Goal: Communication & Community: Answer question/provide support

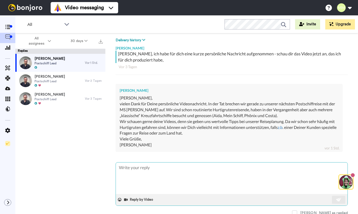
scroll to position [76, 0]
type textarea "x"
type textarea "H"
type textarea "x"
type textarea "Ha"
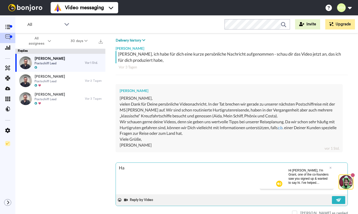
type textarea "x"
type textarea "Hal"
type textarea "x"
type textarea "Hall"
type textarea "x"
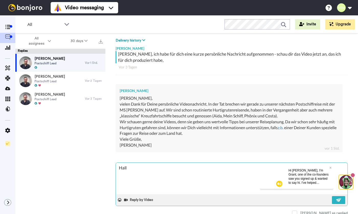
type textarea "Hallo"
type textarea "x"
type textarea "Hallo"
type textarea "x"
type textarea "Hallo P"
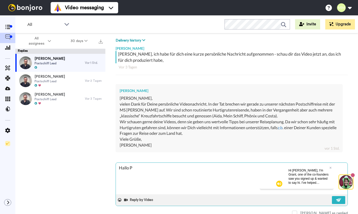
type textarea "x"
type textarea "Hallo Pe"
type textarea "x"
type textarea "Hallo Pet"
type textarea "x"
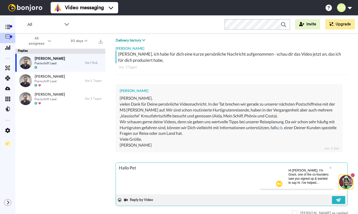
type textarea "Hallo Pete"
type textarea "x"
type textarea "Hallo Peter"
type textarea "x"
type textarea "[PERSON_NAME],"
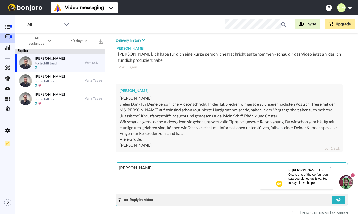
type textarea "x"
type textarea "[PERSON_NAME],"
type textarea "x"
type textarea "[PERSON_NAME], I"
type textarea "x"
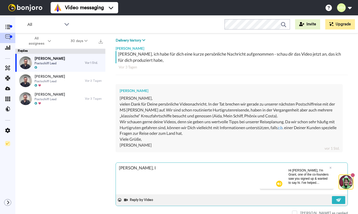
type textarea "[PERSON_NAME], Ih"
type textarea "x"
type textarea "[PERSON_NAME], Ihr"
type textarea "x"
type textarea "[PERSON_NAME], Ihr"
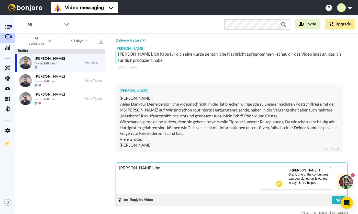
type textarea "x"
type textarea "[PERSON_NAME], Ihr s"
type textarea "x"
type textarea "[PERSON_NAME], Ihr se"
type textarea "x"
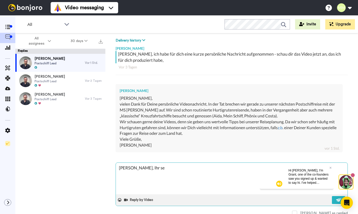
type textarea "[PERSON_NAME], Ihr sei"
type textarea "x"
type textarea "[PERSON_NAME], Ihr seid"
type textarea "x"
type textarea "[PERSON_NAME], Ihr seid"
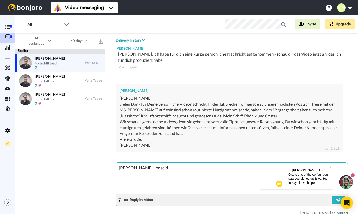
type textarea "x"
type textarea "[PERSON_NAME], Ihr seid d"
type textarea "x"
type textarea "[PERSON_NAME], Ihr seid da"
type textarea "x"
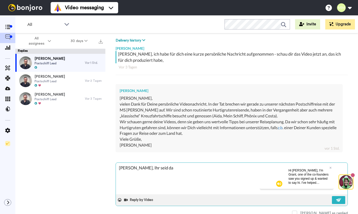
type textarea "[PERSON_NAME], Ihr seid dan"
type textarea "x"
type textarea "[PERSON_NAME], Ihr seid dann"
type textarea "x"
type textarea "[PERSON_NAME], Ihr seid dann"
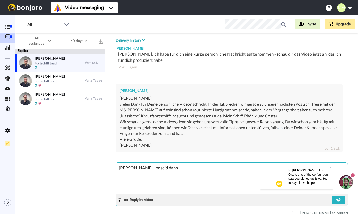
type textarea "x"
type textarea "[PERSON_NAME], Ihr seid dann j"
type textarea "x"
type textarea "[PERSON_NAME], Ihr seid dann ja"
type textarea "x"
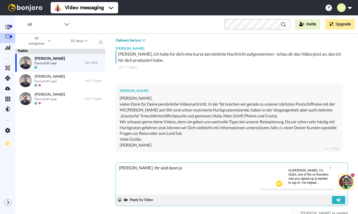
type textarea "[PERSON_NAME], Ihr seid dann ja"
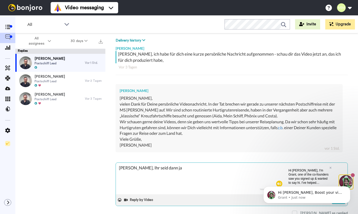
scroll to position [0, 0]
type textarea "x"
type textarea "[PERSON_NAME], Ihr seid dann ja w"
type textarea "x"
type textarea "[PERSON_NAME], Ihr seid dann ja wi"
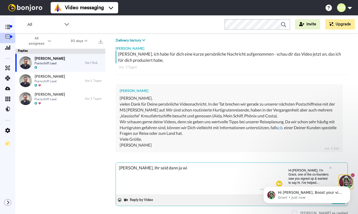
type textarea "x"
type textarea "[PERSON_NAME], Ihr seid dann ja wir"
type textarea "x"
type textarea "[PERSON_NAME], Ihr seid dann ja wi"
type textarea "x"
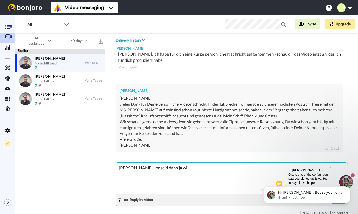
type textarea "[PERSON_NAME], Ihr seid dann ja wiw"
type textarea "x"
type textarea "[PERSON_NAME], Ihr seid dann ja wiwi"
type textarea "x"
type textarea "[PERSON_NAME], Ihr seid dann ja wiwir"
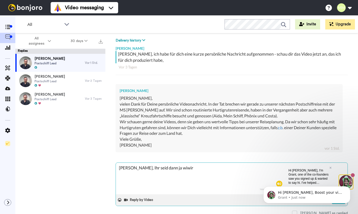
type textarea "x"
type textarea "[PERSON_NAME], Ihr seid dann ja wiwirk"
type textarea "x"
type textarea "[PERSON_NAME], Ihr seid dann ja wiwirkl"
type textarea "x"
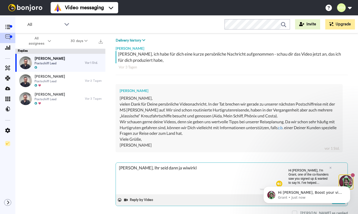
type textarea "Hallo [PERSON_NAME], Ihr seid dann ja wiwirkli"
type textarea "x"
type textarea "[PERSON_NAME], Ihr seid dann ja wiwirklic"
type textarea "x"
type textarea "[PERSON_NAME], Ihr seid dann ja wiwirklich"
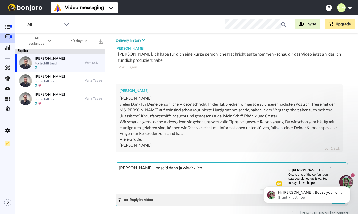
type textarea "x"
type textarea "[PERSON_NAME], Ihr seid dann ja wiwirklich"
type textarea "x"
type textarea "Hallo [PERSON_NAME], Ihr seid dann ja wiwirklich P"
type textarea "x"
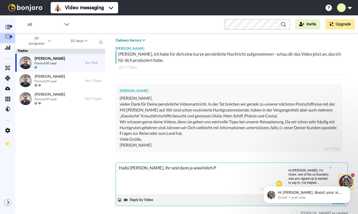
type textarea "[PERSON_NAME], Ihr seid dann ja wiwirklich Pr"
type textarea "x"
type textarea "[PERSON_NAME], Ihr seid dann ja wiwirklich Pro"
type textarea "x"
type textarea "[PERSON_NAME], Ihr seid dann ja wiwirklich Prof"
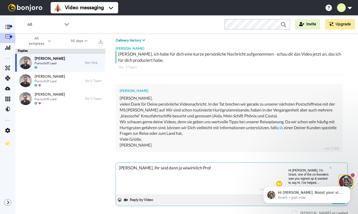
type textarea "x"
type textarea "[PERSON_NAME], Ihr seid dann ja wiwirklich Profi"
type textarea "x"
type textarea "[PERSON_NAME], Ihr seid dann ja wiwirklich Profis"
type textarea "x"
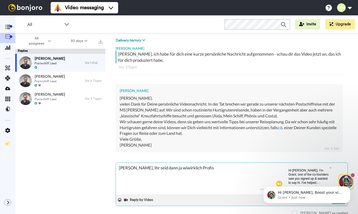
type textarea "[PERSON_NAME], Ihr seid dann ja wiwirklich Profis"
type textarea "x"
type textarea "[PERSON_NAME], Ihr seid dann ja wiwirklich Profis"
type textarea "x"
type textarea "[PERSON_NAME], Ihr seid dann ja wiwirklich Profis!"
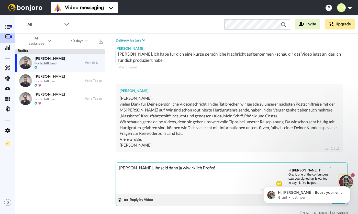
type textarea "x"
type textarea "[PERSON_NAME], Ihr seid dann ja wiwirklich Profis!"
type textarea "x"
type textarea "[PERSON_NAME], Ihr seid dann ja wiwirklich Profis! D"
type textarea "x"
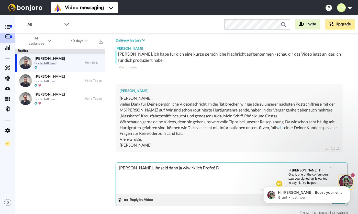
type textarea "[PERSON_NAME], Ihr seid dann ja wiwirklich Profis! Da"
type textarea "x"
type textarea "[PERSON_NAME], Ihr seid dann ja wiwirklich Profis! Dan"
type textarea "x"
type textarea "[PERSON_NAME], Ihr seid dann ja wiwirklich Profis! Dank"
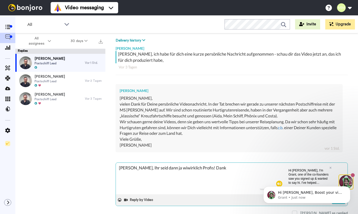
type textarea "x"
type textarea "[PERSON_NAME], Ihr seid dann ja wiwirklich Profis! Danke"
type textarea "x"
type textarea "[PERSON_NAME], Ihr seid dann ja wiwirklich Profis! Danke"
type textarea "x"
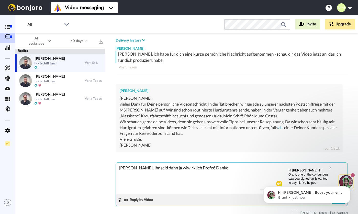
type textarea "[PERSON_NAME], Ihr seid dann ja wiwirklich Profis! Danke f"
type textarea "x"
type textarea "[PERSON_NAME], Ihr seid dann ja wiwirklich Profis! Danke fü"
type textarea "x"
type textarea "[PERSON_NAME], Ihr seid dann ja wiwirklich Profis! Danke für"
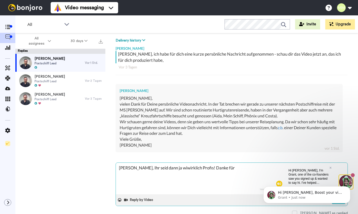
type textarea "x"
type textarea "[PERSON_NAME], Ihr seid dann ja wiwirklich Profis! Danke fürs"
type textarea "x"
type textarea "[PERSON_NAME], Ihr seid dann ja wiwirklich Profis! Danke fürs"
type textarea "x"
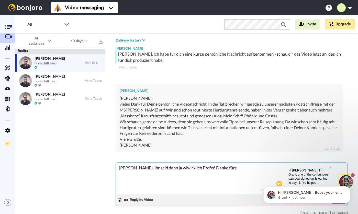
type textarea "[PERSON_NAME], Ihr seid dann ja wiwirklich Profis! Danke fürs A"
type textarea "x"
type textarea "[PERSON_NAME], Ihr seid dann ja wiwirklich Profis! Danke fürs An"
type textarea "x"
type textarea "[PERSON_NAME], Ihr seid dann ja wiwirklich Profis! Danke fürs Ang"
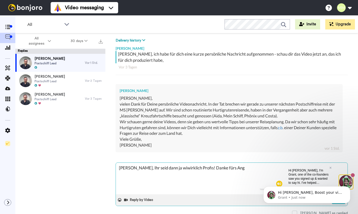
type textarea "x"
type textarea "[PERSON_NAME], Ihr seid dann ja wiwirklich Profis! Danke fürs Ange"
type textarea "x"
type textarea "[PERSON_NAME], Ihr seid dann ja wiwirklich Profis! Danke fürs Angeb"
type textarea "x"
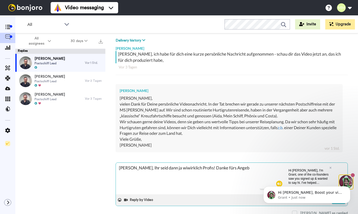
type textarea "[PERSON_NAME], Ihr seid dann ja wiwirklich Profis! Danke fürs Angebo"
type textarea "x"
type textarea "[PERSON_NAME], Ihr seid dann ja wiwirklich Profis! Danke fürs Angebot"
type textarea "x"
type textarea "[PERSON_NAME], Ihr seid dann ja wiwirklich Profis! Danke fürs Angebot,"
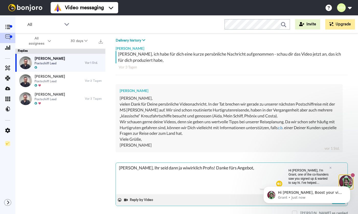
type textarea "x"
type textarea "[PERSON_NAME], Ihr seid dann ja wiwirklich Profis! Danke fürs Angebot,"
type textarea "x"
type textarea "[PERSON_NAME], Ihr seid dann ja wiwirklich Profis! Danke fürs Angebot, b"
type textarea "x"
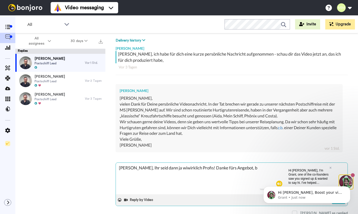
type textarea "[PERSON_NAME], Ihr seid dann ja wiwirklich Profis! Danke fürs Angebot, ba"
type textarea "x"
type textarea "[PERSON_NAME], Ihr seid dann ja wiwirklich Profis! Danke fürs Angebot, bah"
type textarea "x"
type textarea "[PERSON_NAME], Ihr seid dann ja wiwirklich Profis! Danke fürs Angebot, ba"
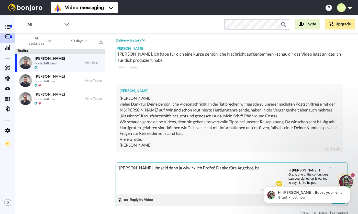
type textarea "x"
type textarea "[PERSON_NAME], Ihr seid dann ja wiwirklich Profis! Danke fürs Angebot, bae"
type textarea "x"
type textarea "[PERSON_NAME], Ihr seid dann ja wiwirklich Profis! Danke fürs Angebot, ba"
type textarea "x"
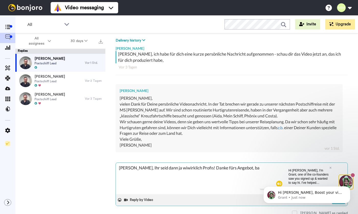
type textarea "[PERSON_NAME], Ihr seid dann ja wiwirklich Profis! Danke fürs Angebot, b"
type textarea "x"
type textarea "[PERSON_NAME], Ihr seid dann ja wiwirklich Profis! Danke fürs Angebot, be"
type textarea "x"
type textarea "[PERSON_NAME], Ihr seid dann ja wiwirklich Profis! Danke fürs Angebot, beb"
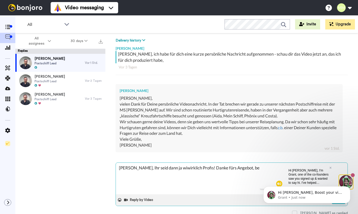
type textarea "x"
type textarea "[PERSON_NAME], Ihr seid dann ja wiwirklich Profis! Danke fürs Angebot, beba"
type textarea "x"
type textarea "[PERSON_NAME], Ihr seid dann ja wiwirklich Profis! Danke fürs Angebot, beb"
type textarea "x"
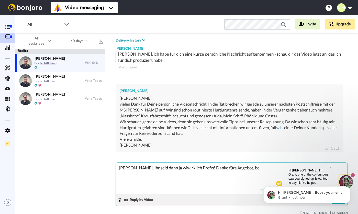
type textarea "[PERSON_NAME], Ihr seid dann ja wiwirklich Profis! Danke fürs Angebot, be"
type textarea "x"
type textarea "[PERSON_NAME], Ihr seid dann ja wiwirklich Profis! Danke fürs Angebot, beh"
type textarea "x"
type textarea "[PERSON_NAME], Ihr seid dann ja wiwirklich Profis! Danke fürs Angebot, beha"
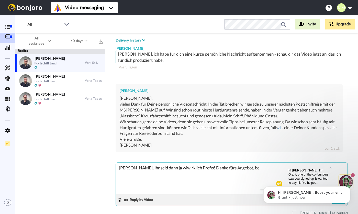
type textarea "x"
type textarea "[PERSON_NAME], Ihr seid dann ja wiwirklich Profis! Danke fürs Angebot, behal"
type textarea "x"
type textarea "[PERSON_NAME], Ihr seid dann ja wiwirklich Profis! Danke fürs Angebot, behalt"
type textarea "x"
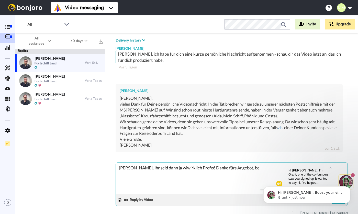
type textarea "[PERSON_NAME], Ihr seid dann ja wiwirklich Profis! Danke fürs Angebot, behalte"
type textarea "x"
type textarea "[PERSON_NAME], Ihr seid dann ja wiwirklich Profis! Danke fürs Angebot, behalte"
type textarea "x"
type textarea "[PERSON_NAME], Ihr seid dann ja wiwirklich Profis! Danke fürs Angebot, behalte i"
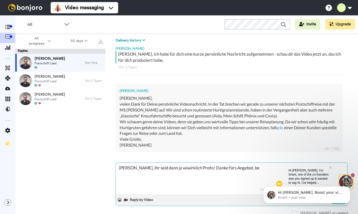
type textarea "x"
type textarea "[PERSON_NAME], Ihr seid dann ja wiwirklich Profis! Danke fürs Angebot, behalte …"
type textarea "x"
type textarea "[PERSON_NAME], Ihr seid dann ja wiwirklich Profis! Danke fürs Angebot, behalte …"
type textarea "x"
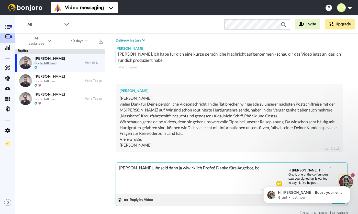
type textarea "[PERSON_NAME], Ihr seid dann ja wiwirklich Profis! Danke fürs Angebot, behalte …"
type textarea "x"
type textarea "[PERSON_NAME], Ihr seid dann ja wiwirklich Profis! Danke fürs Angebot, behalte …"
type textarea "x"
type textarea "[PERSON_NAME], Ihr seid dann ja wiwirklich Profis! Danke fürs Angebot, behalte …"
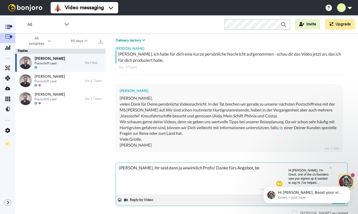
type textarea "x"
type textarea "[PERSON_NAME], Ihr seid dann ja wiwirklich Profis! Danke fürs Angebot, behalte …"
type textarea "x"
type textarea "[PERSON_NAME], Ihr seid dann ja wiwirklich Profis! Danke fürs Angebot, behalte …"
type textarea "x"
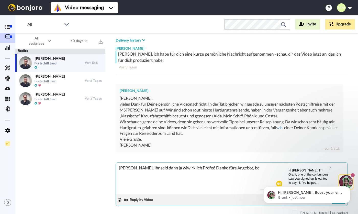
type textarea "[PERSON_NAME], Ihr seid dann ja wiwirklich Profis! Danke fürs Angebot, behalte …"
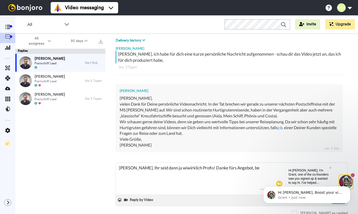
click at [327, 167] on div "Hi [PERSON_NAME], Boost your view rates with automatic re-sends of unviewed mes…" at bounding box center [307, 171] width 94 height 64
click at [329, 167] on div "Hi [PERSON_NAME], Boost your view rates with automatic re-sends of unviewed mes…" at bounding box center [307, 171] width 94 height 64
click at [327, 167] on div "Hi [PERSON_NAME], Boost your view rates with automatic re-sends of unviewed mes…" at bounding box center [307, 171] width 94 height 64
click at [329, 168] on div "Hi [PERSON_NAME], Boost your view rates with automatic re-sends of unviewed mes…" at bounding box center [307, 171] width 94 height 64
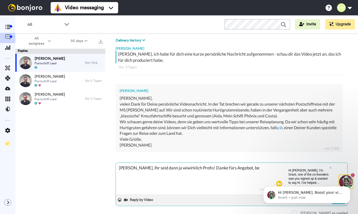
click at [250, 180] on textarea "[PERSON_NAME], Ihr seid dann ja wiwirklich Profis! Danke fürs Angebot, behalte …" at bounding box center [232, 177] width 232 height 31
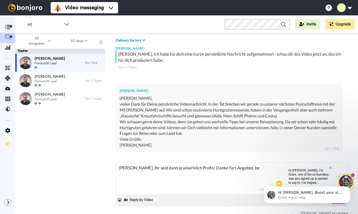
click at [331, 167] on icon at bounding box center [331, 167] width 2 height 3
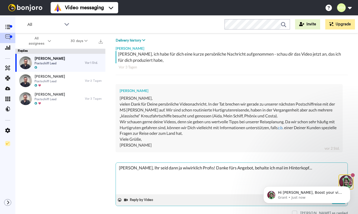
click at [319, 162] on textarea "[PERSON_NAME], Ihr seid dann ja wiwirklich Profis! Danke fürs Angebot, behalte …" at bounding box center [232, 177] width 232 height 31
click at [309, 167] on textarea "[PERSON_NAME], Ihr seid dann ja wiwirklich Profis! Danke fürs Angebot, behalte …" at bounding box center [232, 177] width 232 height 31
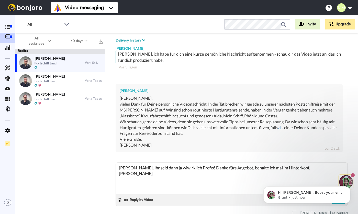
click at [341, 179] on div "Hi [PERSON_NAME], Boost your view rates with automatic re-sends of unviewed mes…" at bounding box center [307, 171] width 94 height 64
click at [293, 198] on p "Grant • Just now" at bounding box center [311, 197] width 66 height 5
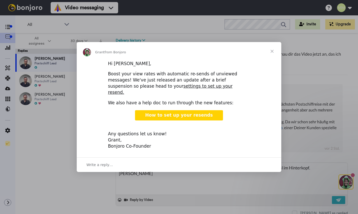
click at [271, 53] on span "Close" at bounding box center [272, 51] width 18 height 18
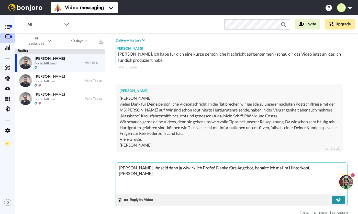
click at [335, 198] on button at bounding box center [338, 200] width 13 height 8
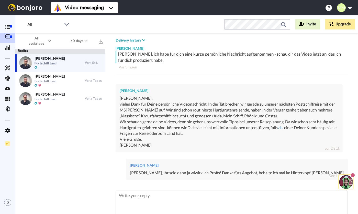
scroll to position [104, 0]
